Goal: Task Accomplishment & Management: Complete application form

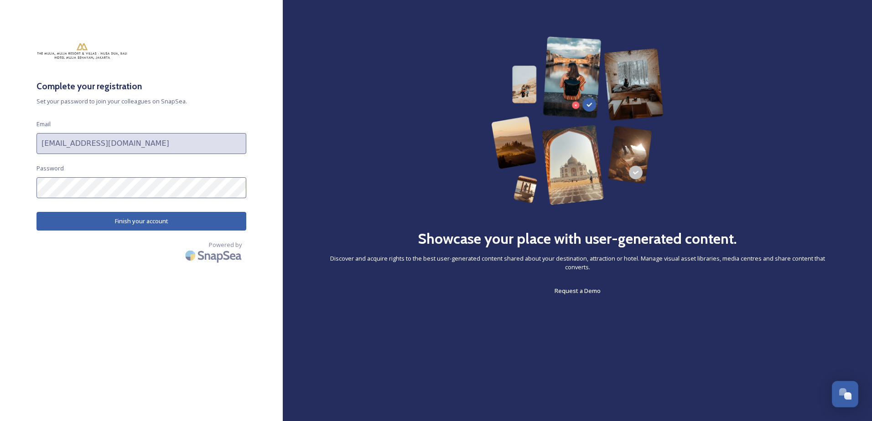
click at [9, 141] on div "Complete your registration Set your password to join your colleagues on SnapSea…" at bounding box center [141, 210] width 283 height 348
click at [0, 174] on html "Complete your registration Set your password to join your colleagues on SnapSea…" at bounding box center [436, 210] width 872 height 421
click at [217, 214] on button "Finish your account" at bounding box center [141, 221] width 210 height 19
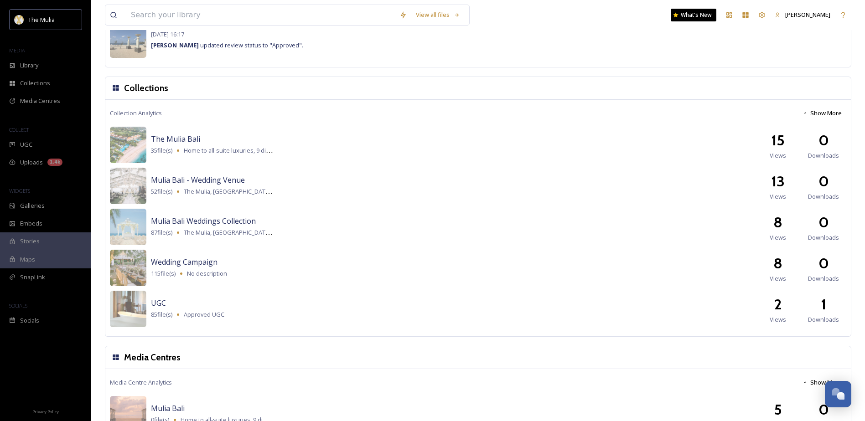
scroll to position [896, 0]
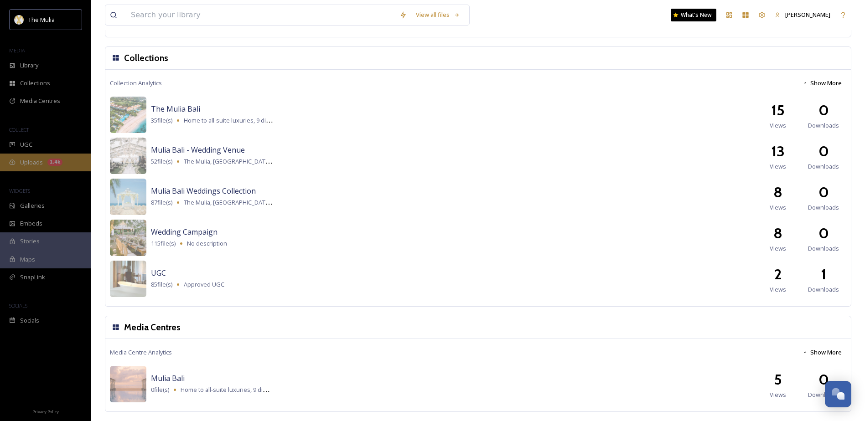
click at [31, 162] on span "Uploads" at bounding box center [31, 162] width 23 height 9
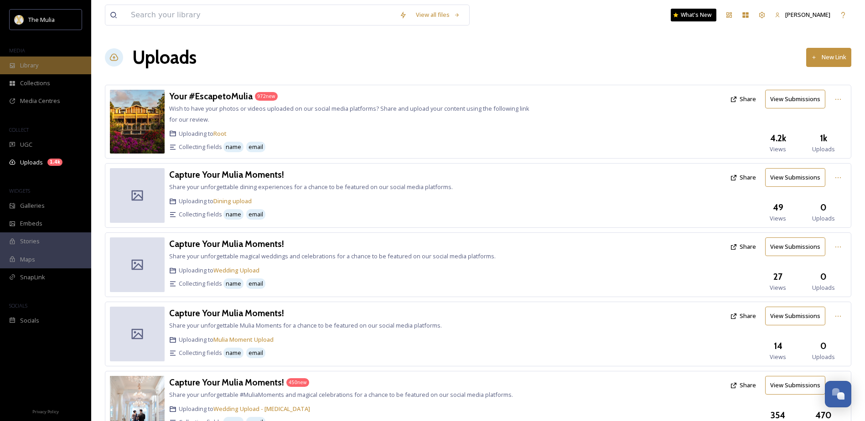
click at [49, 67] on div "Library" at bounding box center [45, 66] width 91 height 18
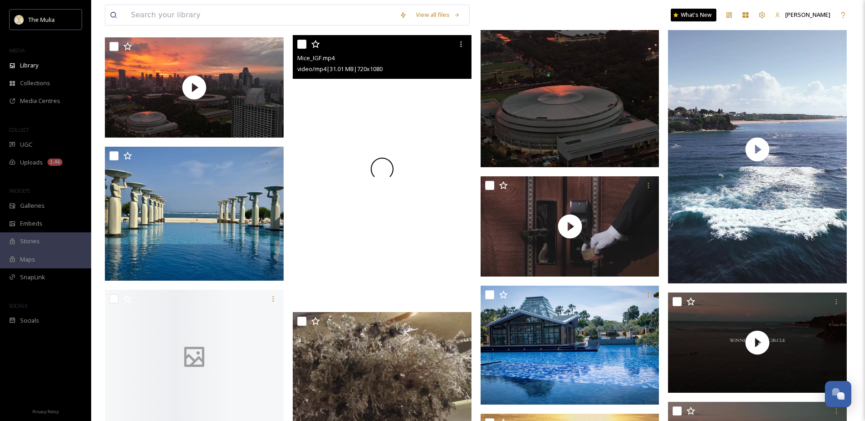
scroll to position [729, 0]
